Goal: Task Accomplishment & Management: Manage account settings

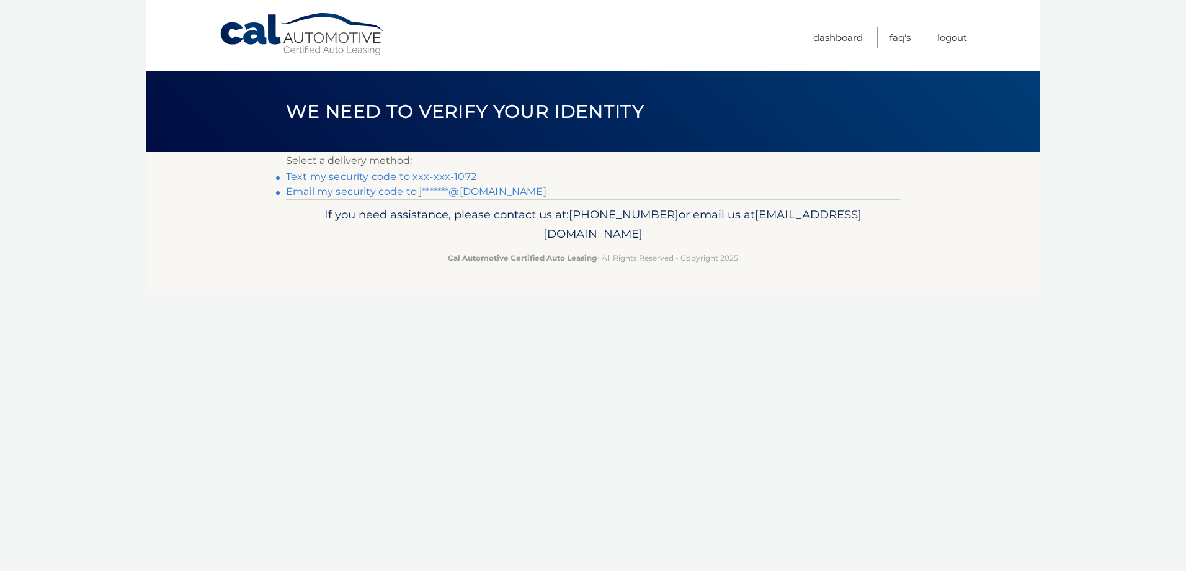
click at [460, 172] on link "Text my security code to xxx-xxx-1072" at bounding box center [381, 177] width 191 height 12
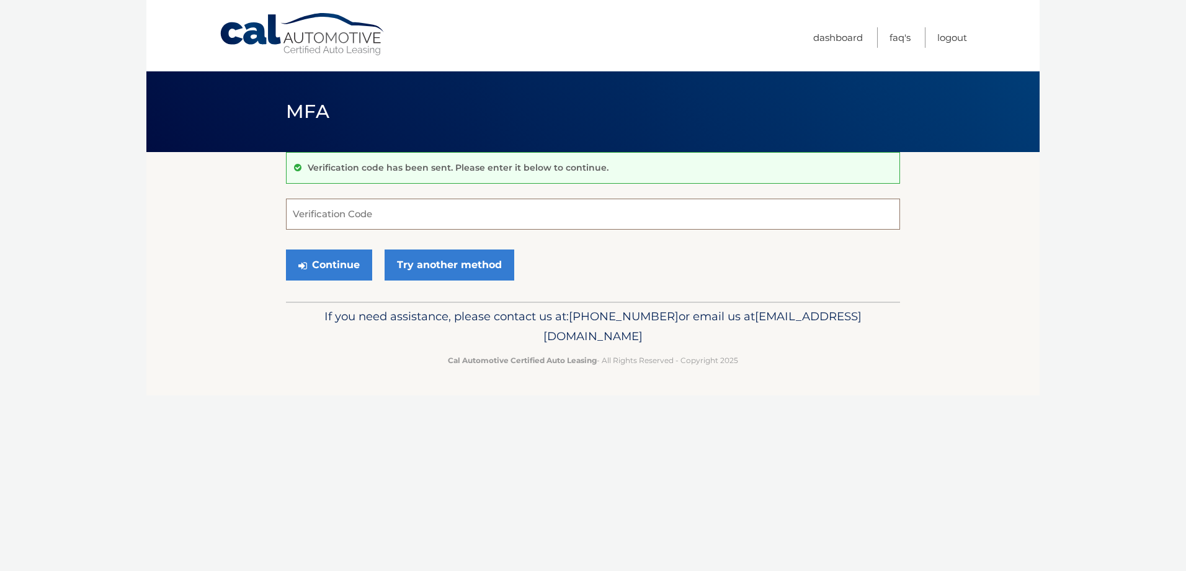
click at [470, 205] on input "Verification Code" at bounding box center [593, 214] width 614 height 31
type input "192469"
click at [312, 259] on button "Continue" at bounding box center [329, 264] width 86 height 31
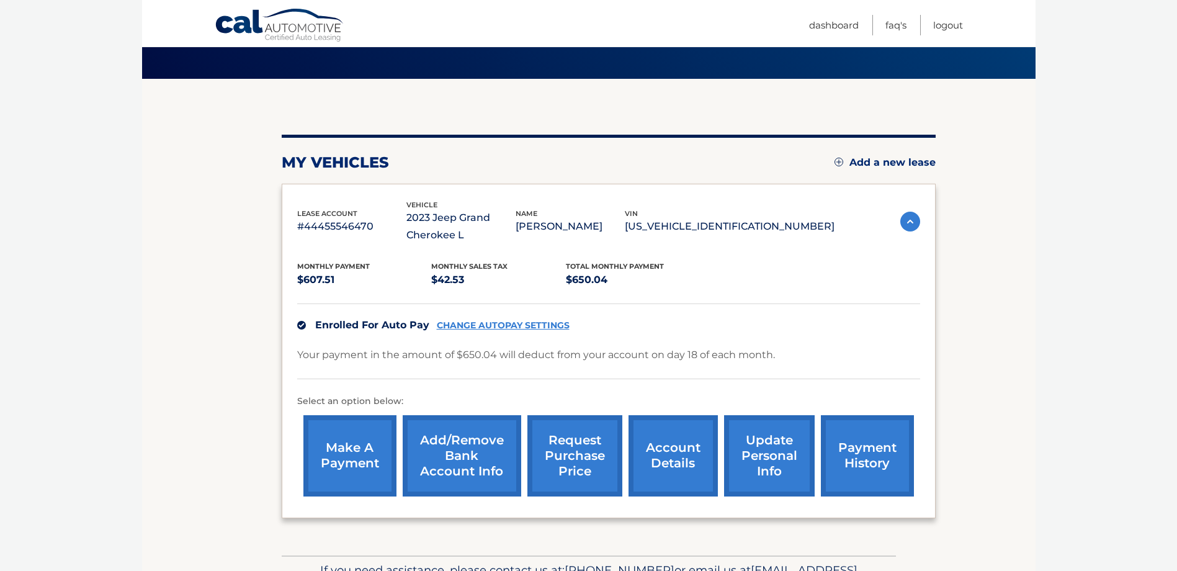
scroll to position [151, 0]
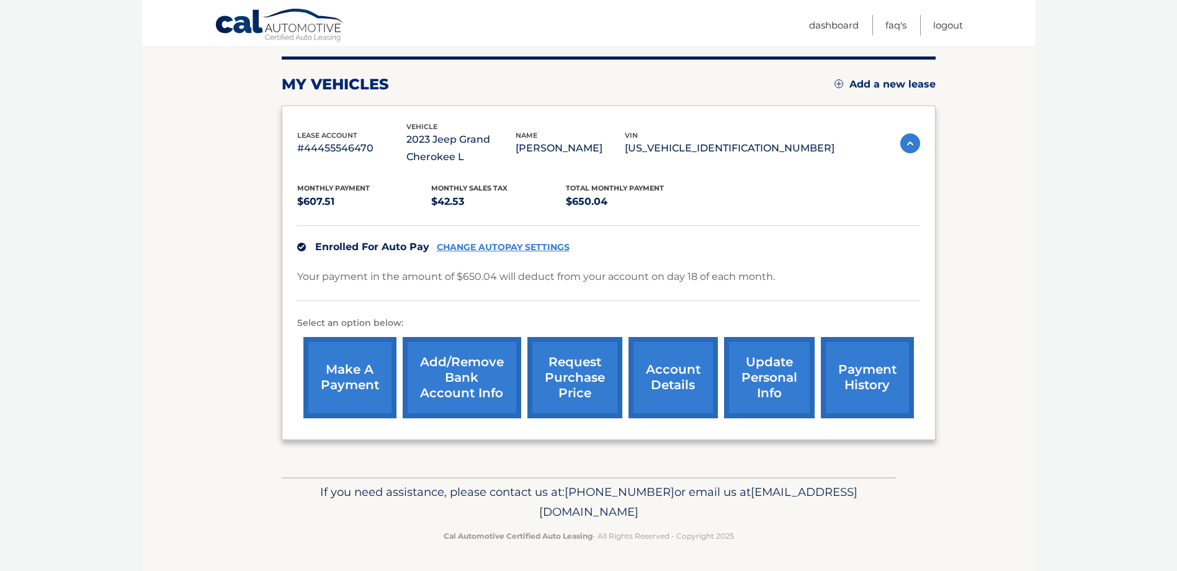
click at [509, 244] on link "CHANGE AUTOPAY SETTINGS" at bounding box center [503, 247] width 133 height 11
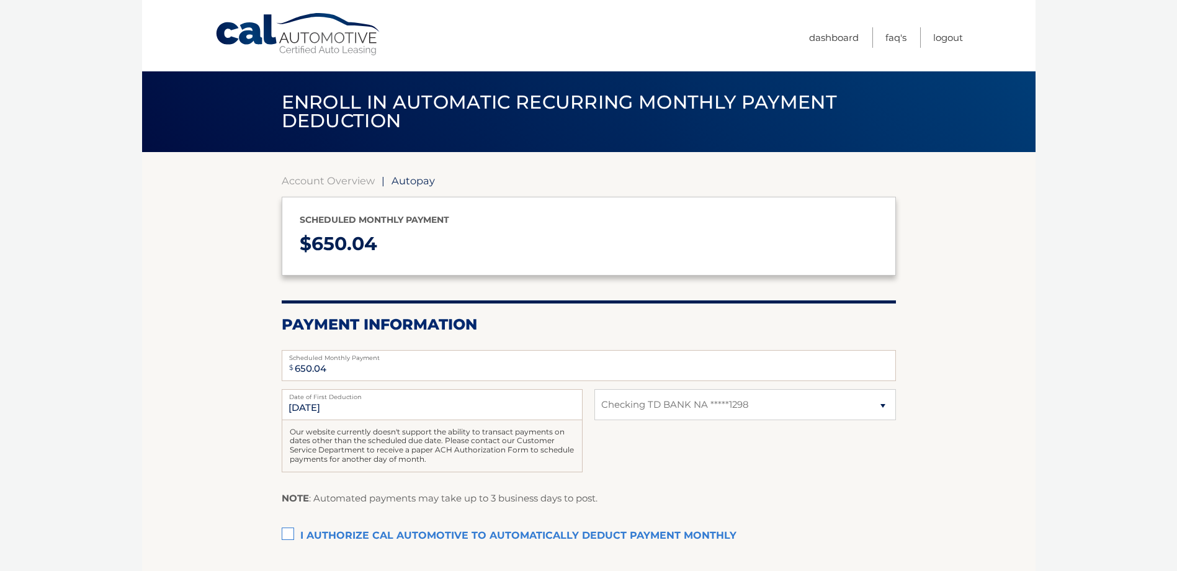
select select "YmIwZDk5ZWYtYTVjMy00ODI0LWEzYTAtMzUwMTE5NGRlOGM4"
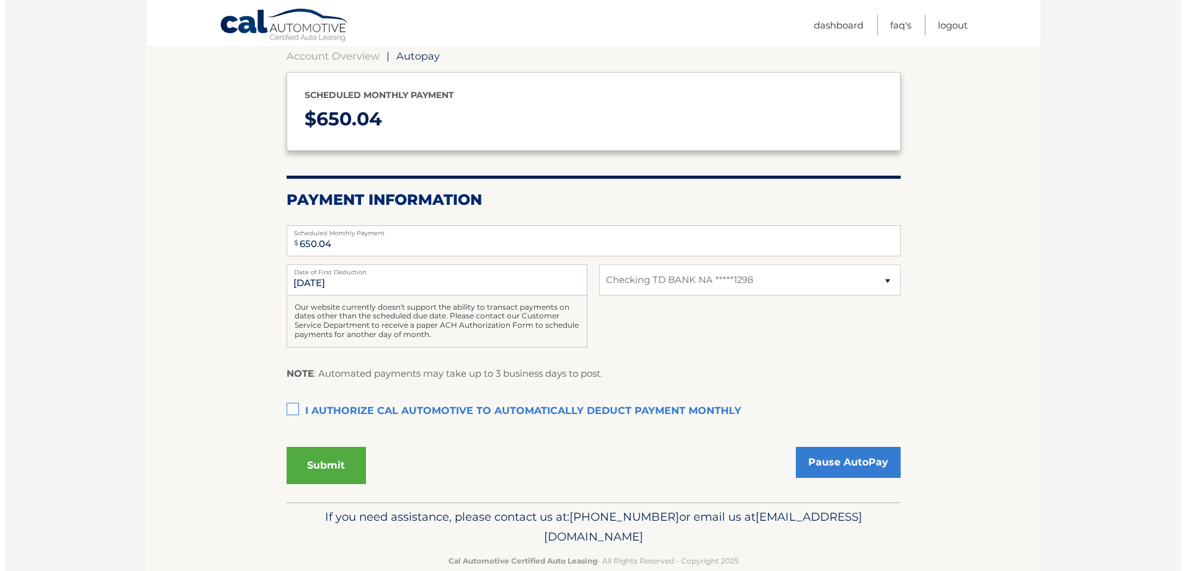
scroll to position [87, 0]
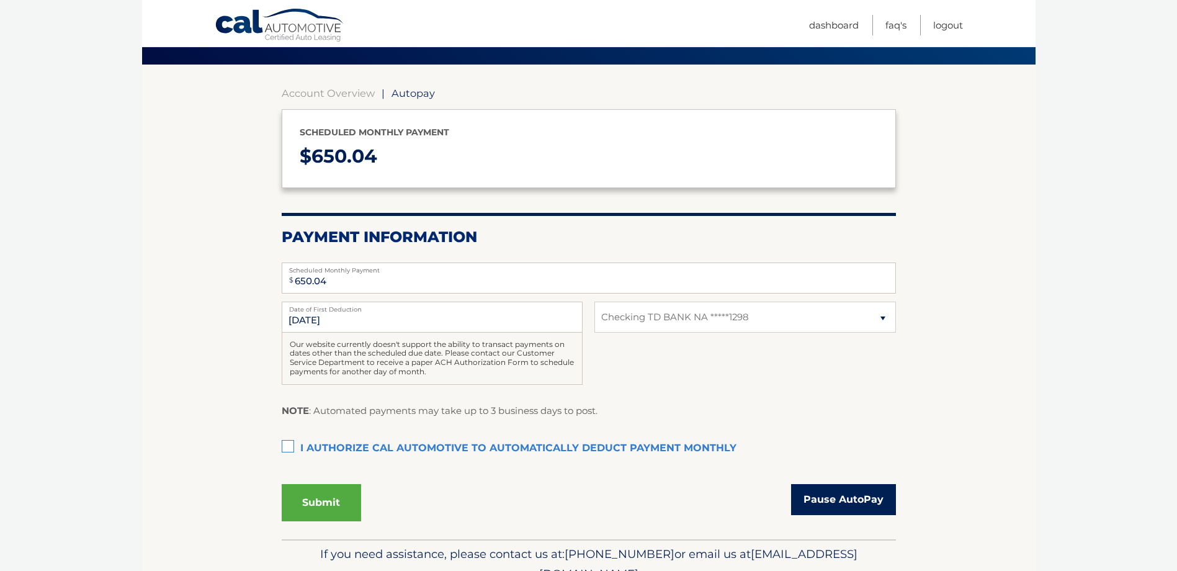
click at [816, 502] on link "Pause AutoPay" at bounding box center [843, 499] width 105 height 31
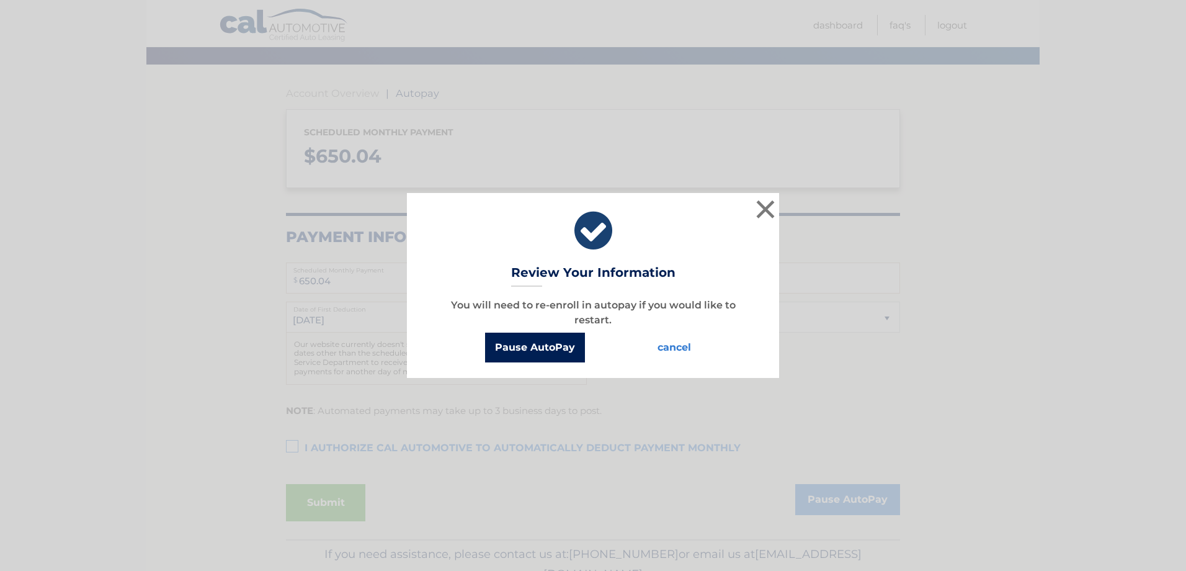
click at [532, 351] on button "Pause AutoPay" at bounding box center [535, 348] width 100 height 30
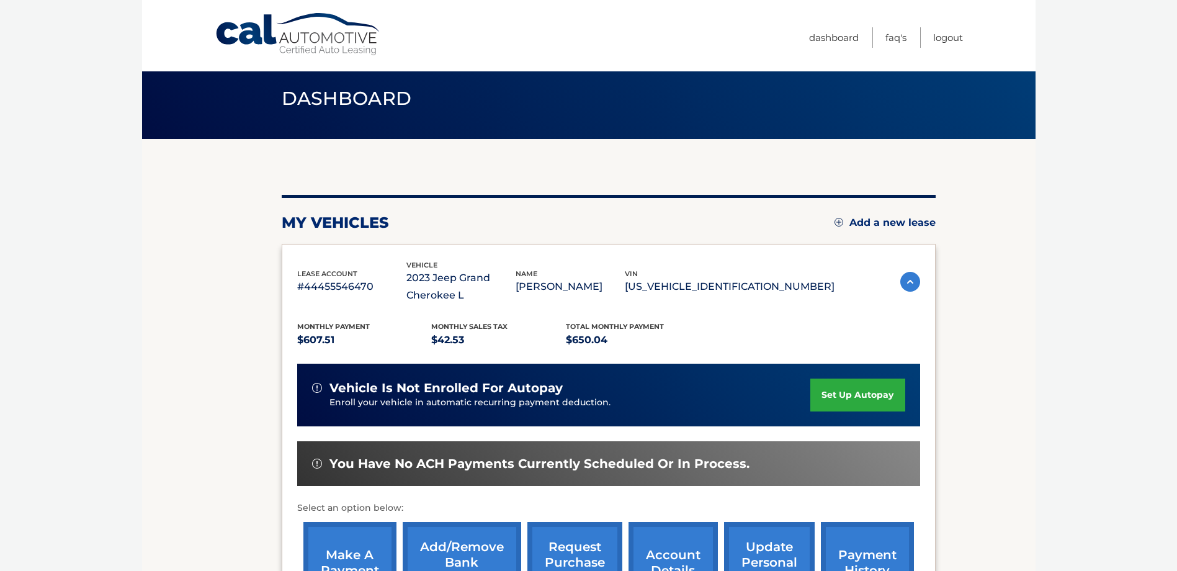
scroll to position [199, 0]
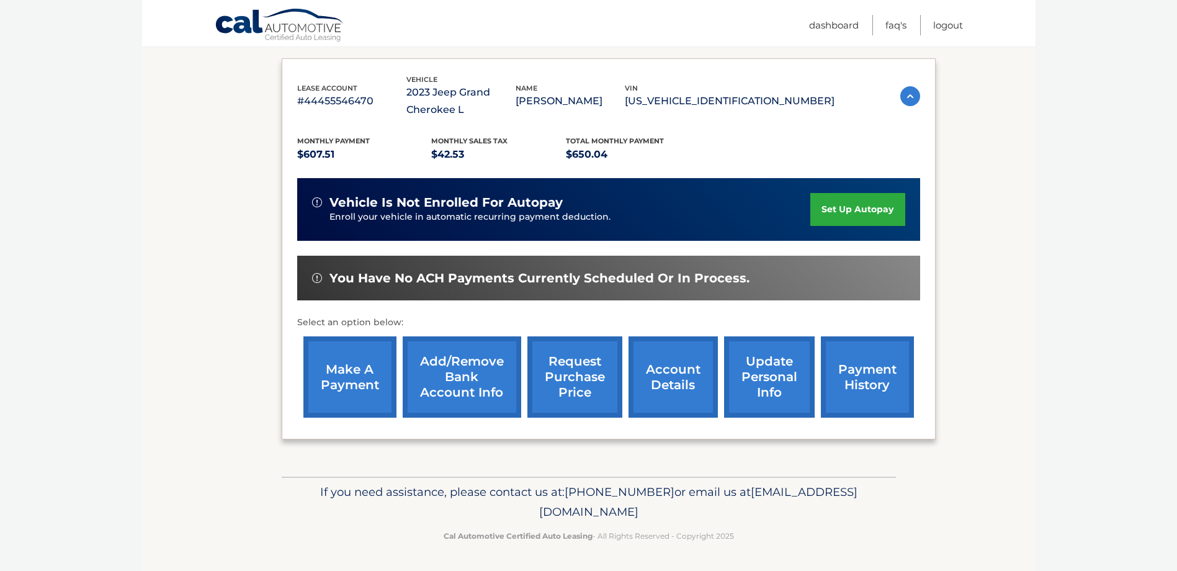
click at [657, 380] on link "account details" at bounding box center [673, 376] width 89 height 81
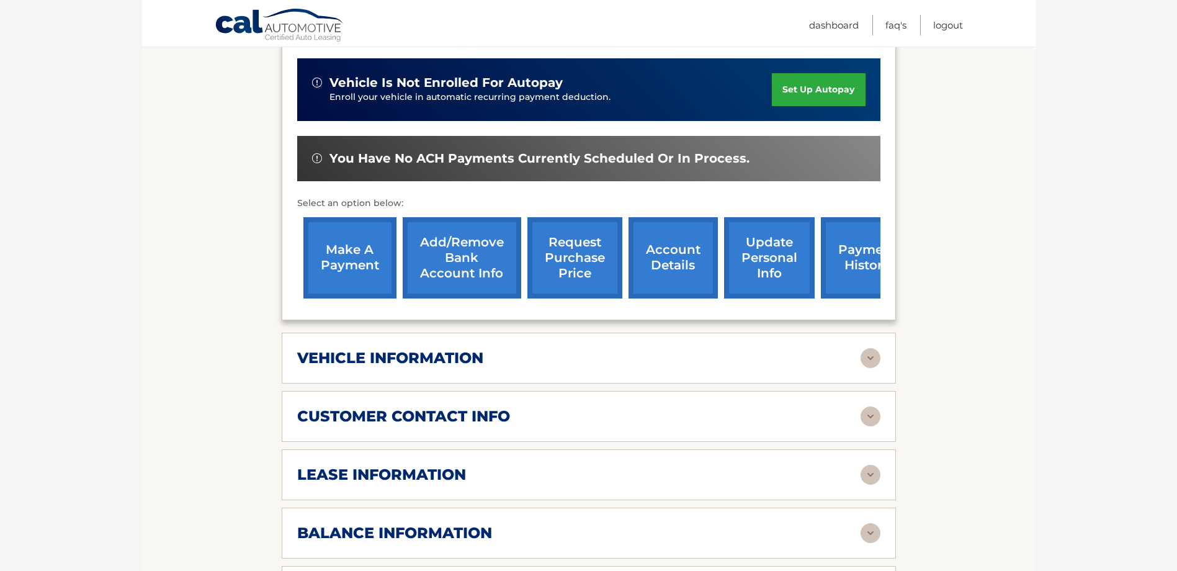
scroll to position [434, 0]
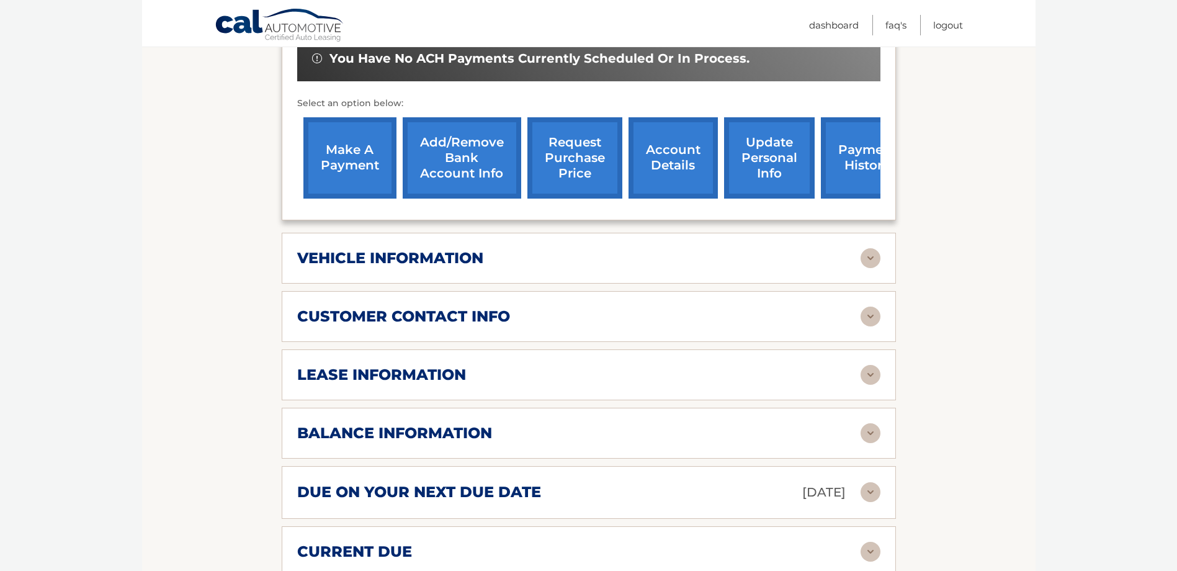
click at [866, 375] on img at bounding box center [871, 375] width 20 height 20
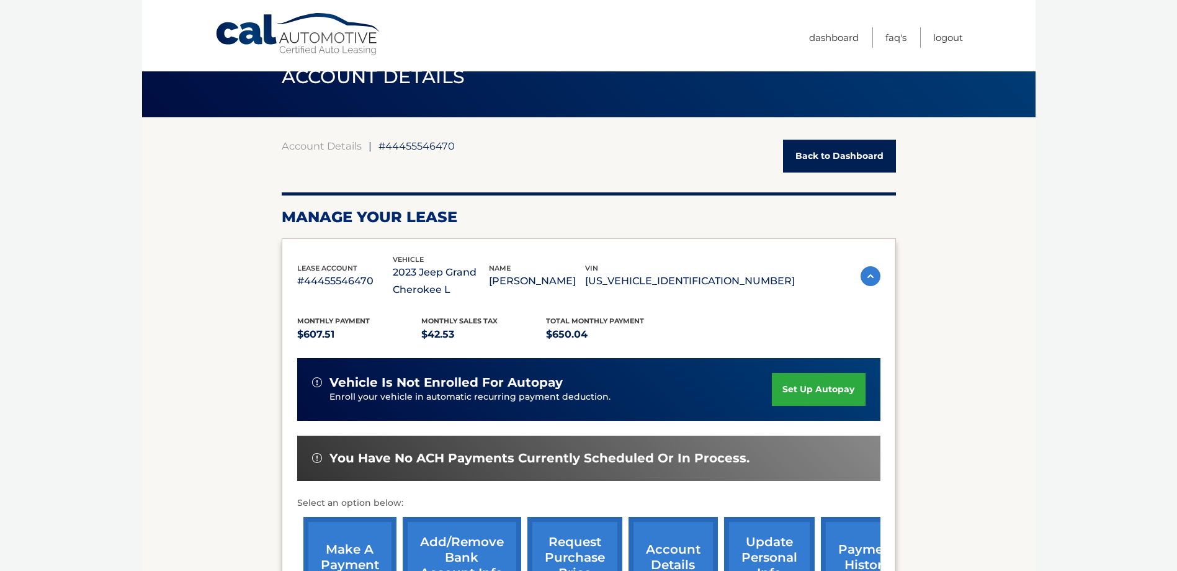
scroll to position [0, 0]
